Goal: Task Accomplishment & Management: Use online tool/utility

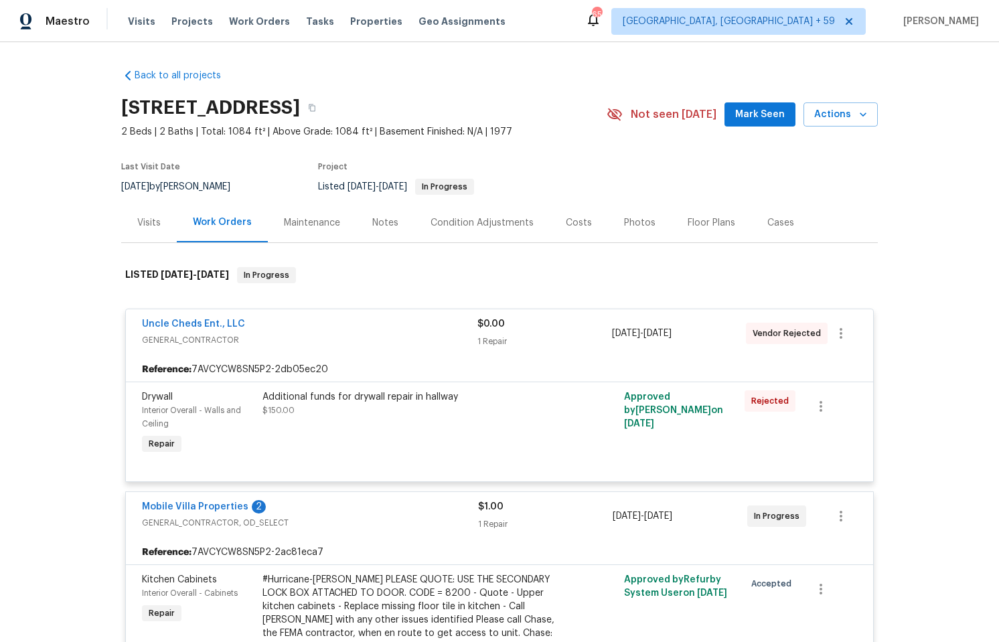
click at [309, 229] on div "Maintenance" at bounding box center [312, 222] width 56 height 13
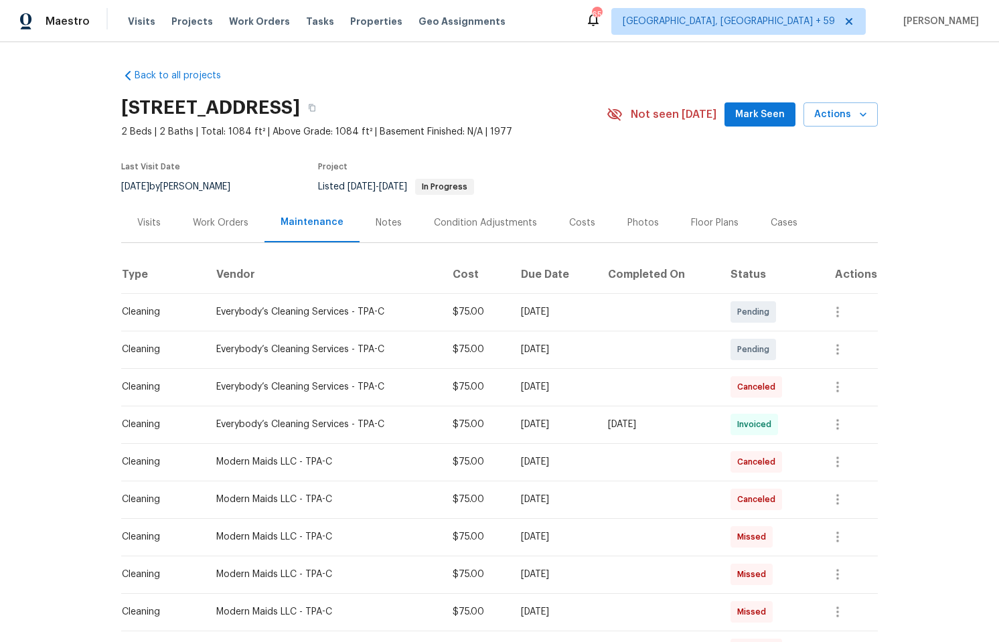
click at [218, 230] on div "Work Orders" at bounding box center [221, 222] width 56 height 13
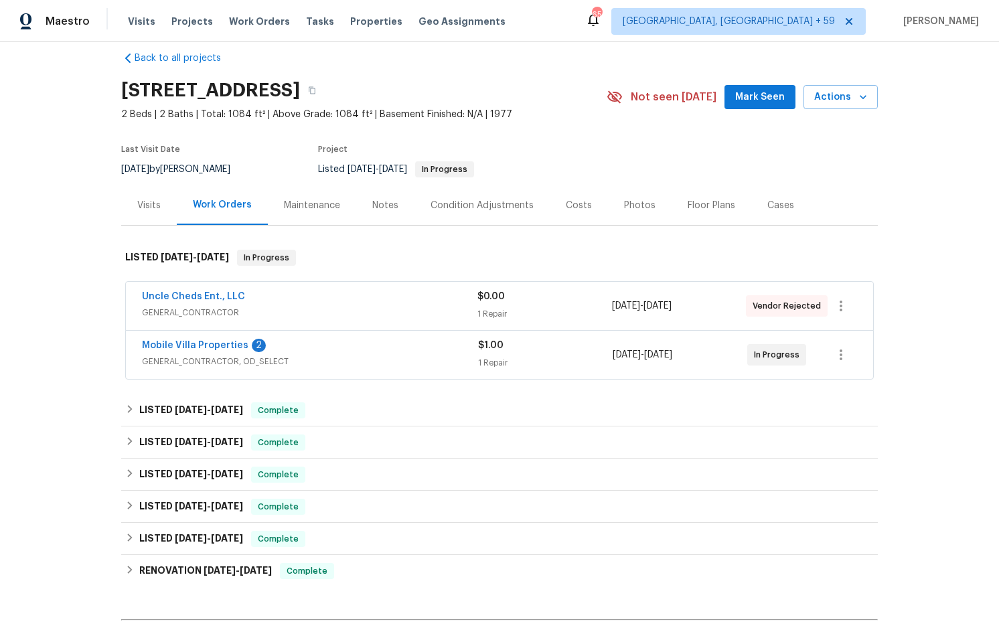
scroll to position [26, 0]
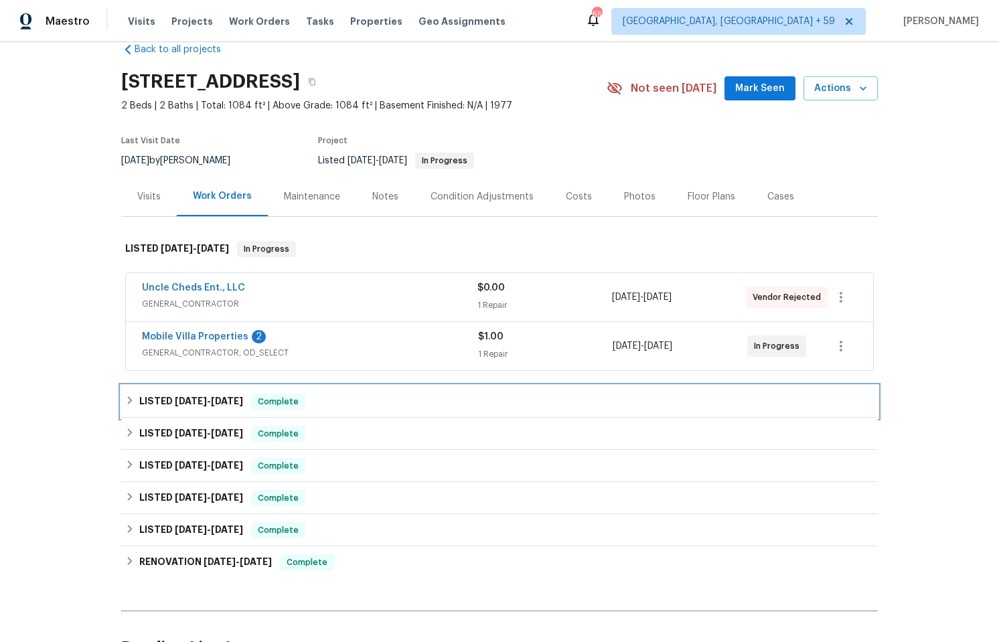
click at [208, 406] on span "10/5/24 - 10/14/24" at bounding box center [209, 400] width 68 height 9
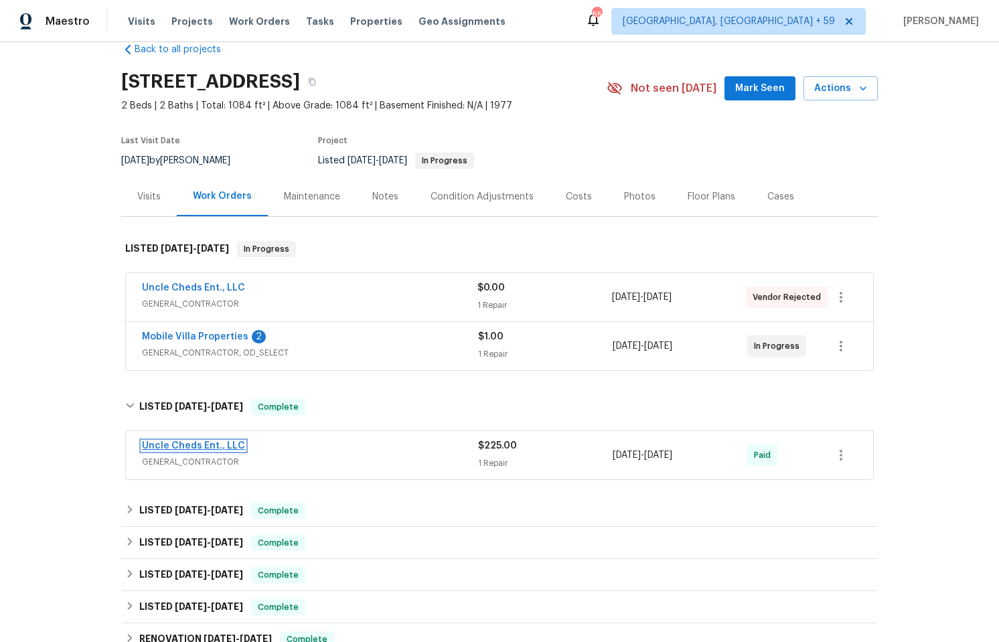
click at [201, 450] on link "Uncle Cheds Ent., LLC" at bounding box center [193, 445] width 103 height 9
